Goal: Information Seeking & Learning: Learn about a topic

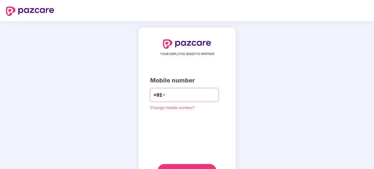
click at [167, 94] on input "**********" at bounding box center [191, 94] width 48 height 9
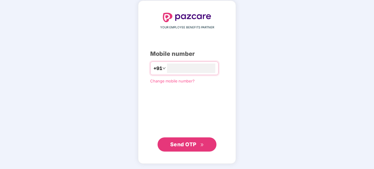
type input "**********"
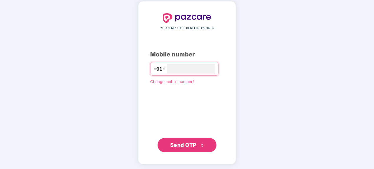
click at [180, 142] on span "Send OTP" at bounding box center [183, 144] width 26 height 6
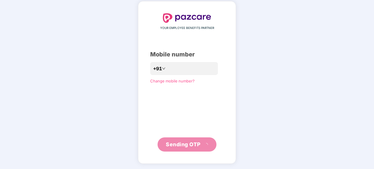
scroll to position [24, 0]
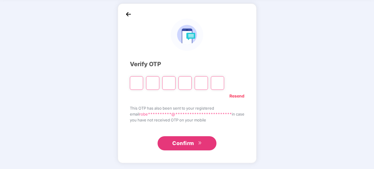
type input "*"
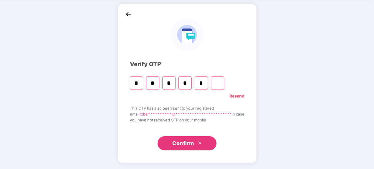
type input "*"
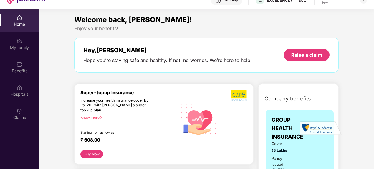
click at [99, 116] on div "Know more" at bounding box center [127, 117] width 94 height 4
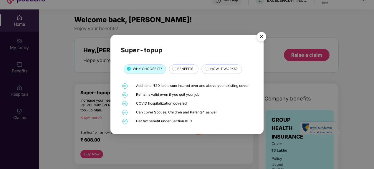
click at [174, 70] on div "BENEFITS" at bounding box center [184, 69] width 21 height 6
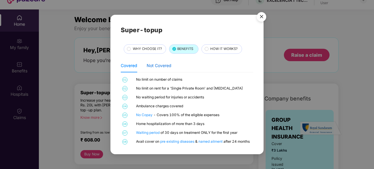
click at [158, 65] on div "Not Covered" at bounding box center [159, 65] width 25 height 6
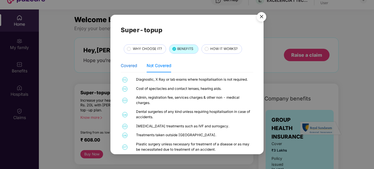
click at [131, 67] on div "Covered" at bounding box center [129, 65] width 16 height 6
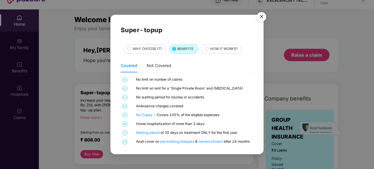
click at [214, 50] on span "HOW IT WORKS?" at bounding box center [223, 48] width 27 height 5
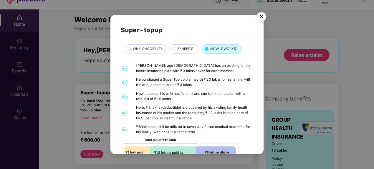
click at [260, 17] on img "Close" at bounding box center [261, 17] width 16 height 16
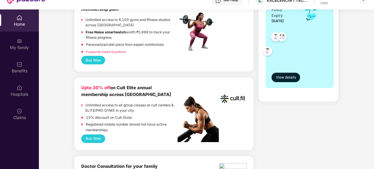
scroll to position [265, 0]
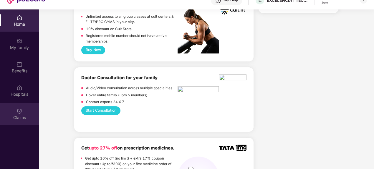
click at [20, 110] on img at bounding box center [19, 111] width 6 height 6
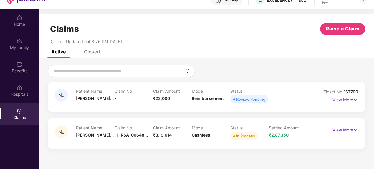
click at [354, 100] on img at bounding box center [355, 99] width 5 height 6
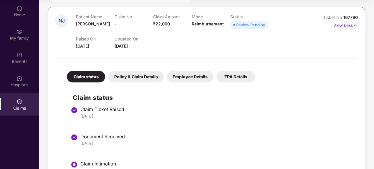
scroll to position [64, 0]
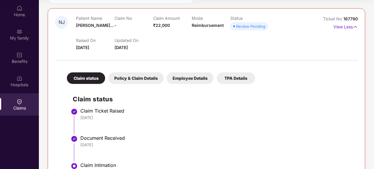
click at [151, 79] on div "Policy & Claim Details" at bounding box center [135, 77] width 55 height 11
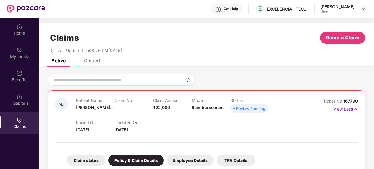
scroll to position [0, 0]
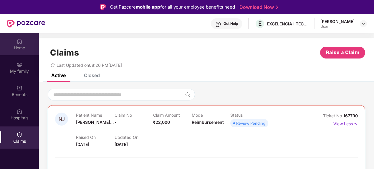
click at [24, 47] on div "Home" at bounding box center [19, 48] width 39 height 6
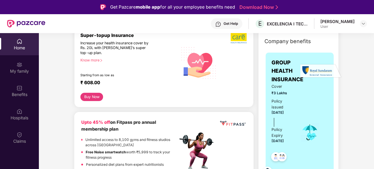
scroll to position [88, 0]
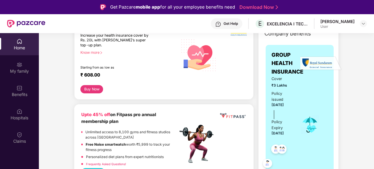
click at [225, 26] on div "Get Help" at bounding box center [227, 23] width 32 height 11
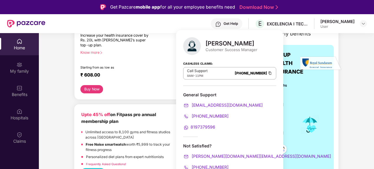
scroll to position [29, 0]
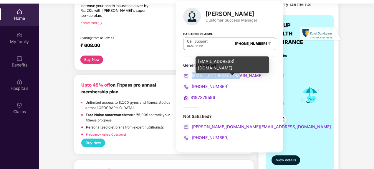
drag, startPoint x: 238, startPoint y: 74, endPoint x: 192, endPoint y: 75, distance: 46.3
click at [192, 75] on div "support@pazcare.com" at bounding box center [229, 75] width 93 height 6
copy span "support@pazcare.com"
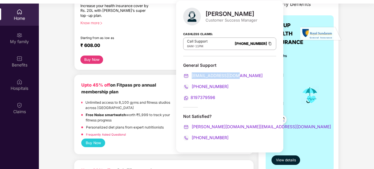
click at [88, 59] on button "Buy Now" at bounding box center [91, 59] width 23 height 8
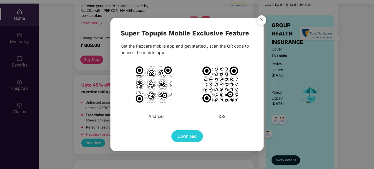
click at [222, 83] on img at bounding box center [220, 84] width 38 height 38
click at [260, 19] on img "Close" at bounding box center [261, 21] width 16 height 16
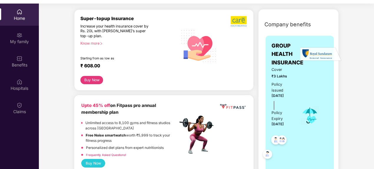
scroll to position [59, 0]
